Goal: Find specific page/section: Find specific page/section

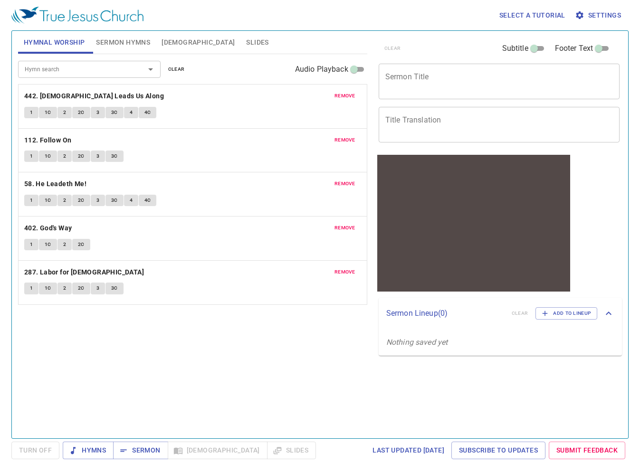
click at [228, 340] on div "Hymn search Hymn search clear Audio Playback remove 442. God Leads Us Along 1 1…" at bounding box center [192, 242] width 349 height 376
click at [132, 449] on span "Sermon" at bounding box center [140, 451] width 39 height 12
click at [140, 45] on span "Sermon Hymns" at bounding box center [123, 43] width 54 height 12
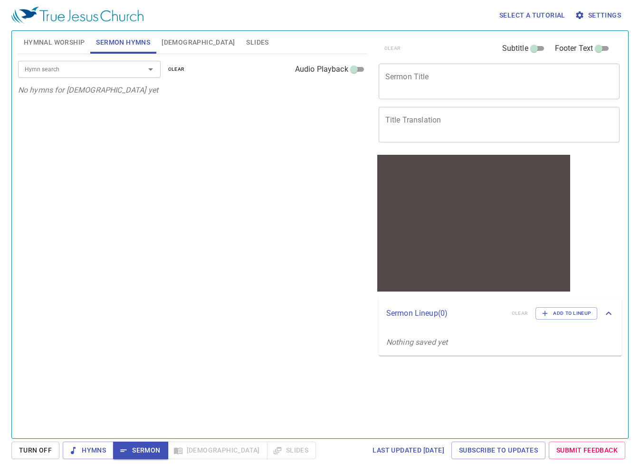
click at [589, 16] on span "Settings" at bounding box center [599, 16] width 44 height 12
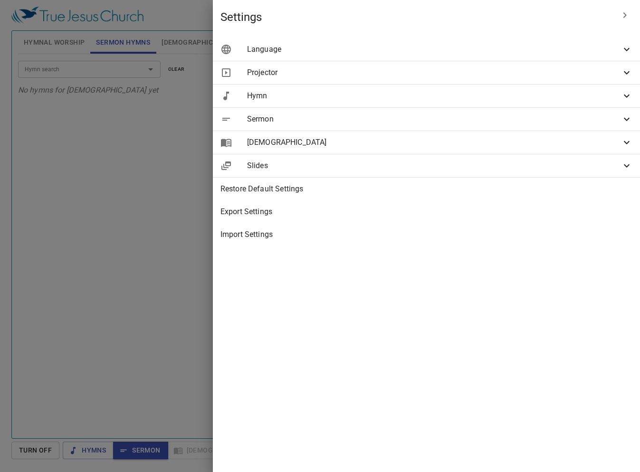
click at [485, 55] on span "Language" at bounding box center [434, 49] width 374 height 11
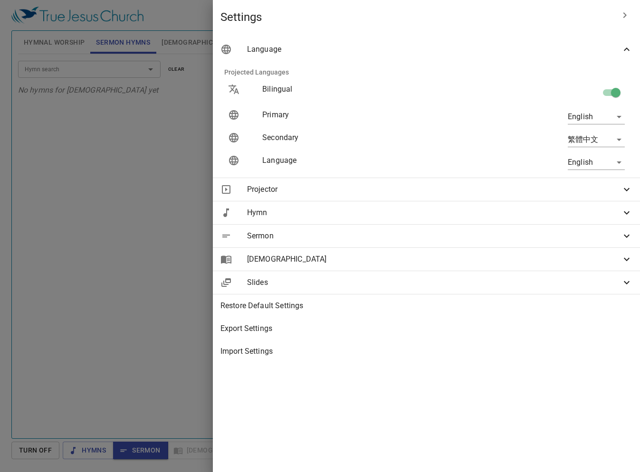
click at [534, 48] on span "Language" at bounding box center [434, 49] width 374 height 11
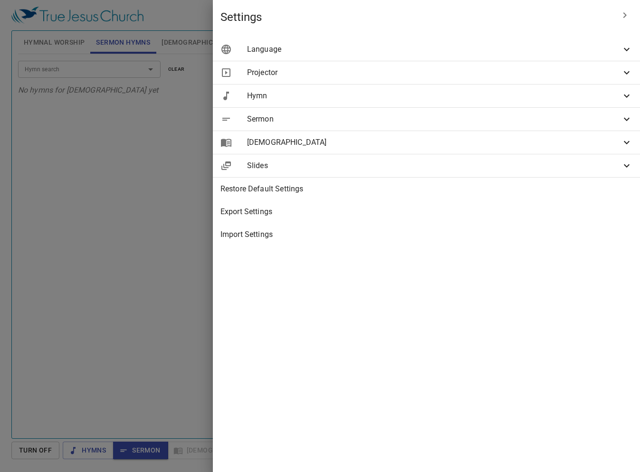
click at [562, 72] on span "Projector" at bounding box center [434, 72] width 374 height 11
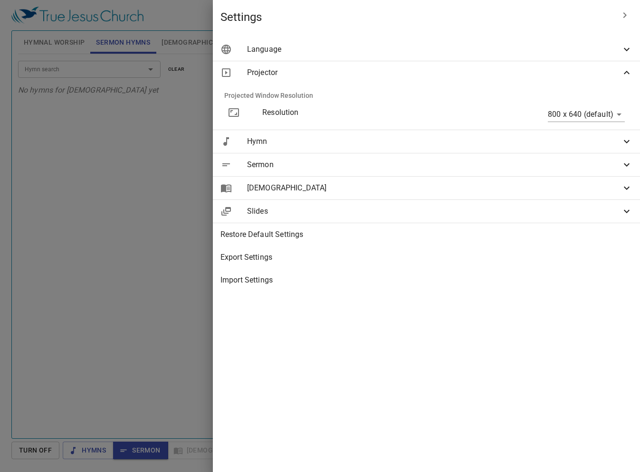
click at [562, 72] on span "Projector" at bounding box center [434, 72] width 374 height 11
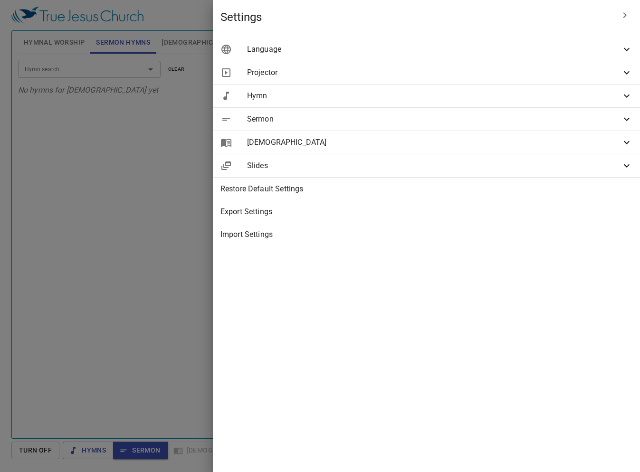
drag, startPoint x: 311, startPoint y: 139, endPoint x: 379, endPoint y: 133, distance: 68.6
click at [321, 139] on div at bounding box center [320, 236] width 640 height 472
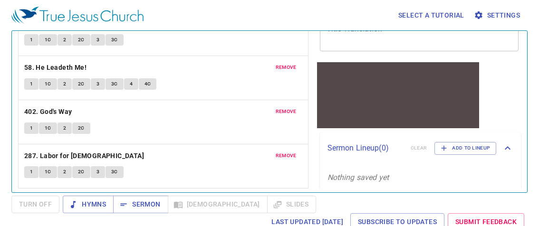
scroll to position [97, 0]
